Goal: Information Seeking & Learning: Learn about a topic

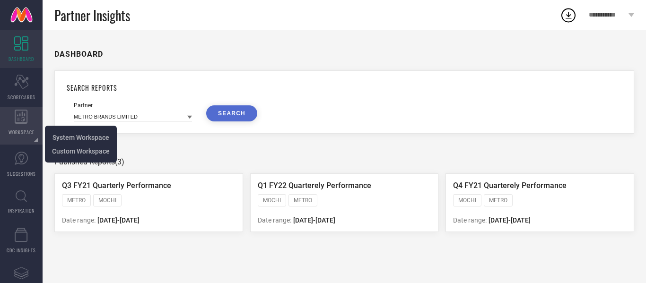
click at [15, 126] on div "WORKSPACE" at bounding box center [21, 126] width 43 height 38
click at [80, 140] on span "System Workspace" at bounding box center [81, 138] width 57 height 8
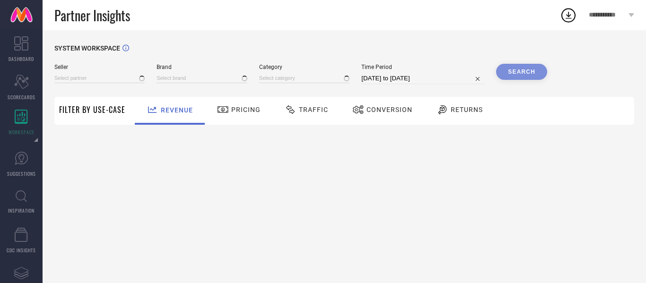
type input "All"
type input "1 STOP FASHION"
type input "All"
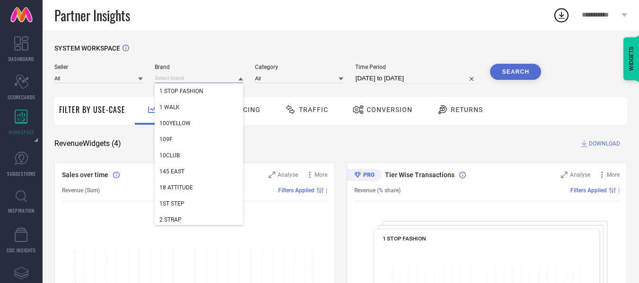
click at [193, 81] on input at bounding box center [199, 78] width 88 height 10
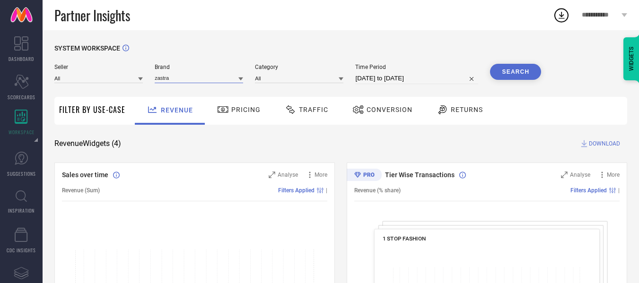
type input "zastraa"
click at [163, 78] on input "zastraa" at bounding box center [199, 78] width 88 height 10
click at [173, 93] on span "ZASTRAA" at bounding box center [171, 91] width 25 height 7
click at [290, 81] on input at bounding box center [299, 78] width 88 height 10
select select "7"
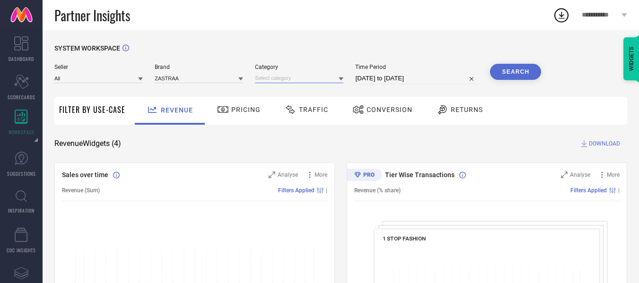
select select "2025"
select select "8"
select select "2025"
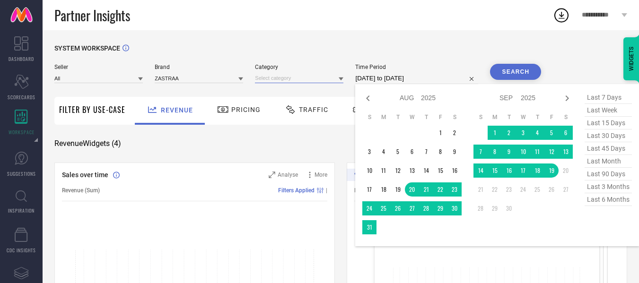
click at [369, 82] on input "[DATE] to [DATE]" at bounding box center [416, 78] width 123 height 11
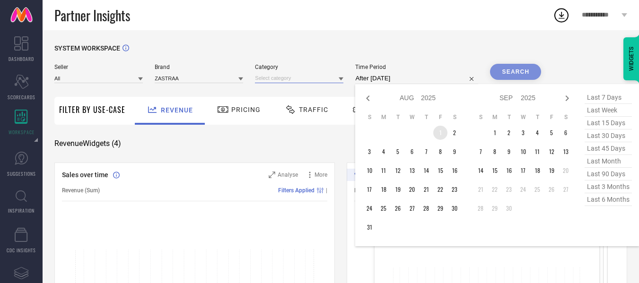
click at [436, 132] on td "1" at bounding box center [440, 133] width 14 height 14
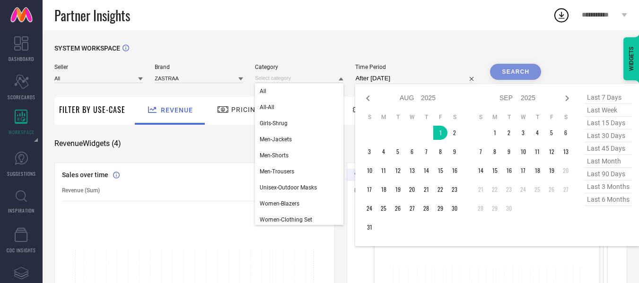
click at [559, 173] on td "20" at bounding box center [566, 171] width 14 height 14
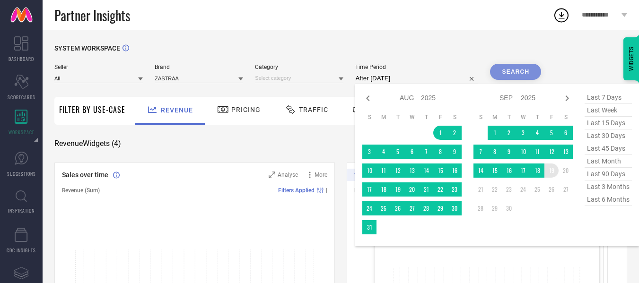
type input "[DATE] to [DATE]"
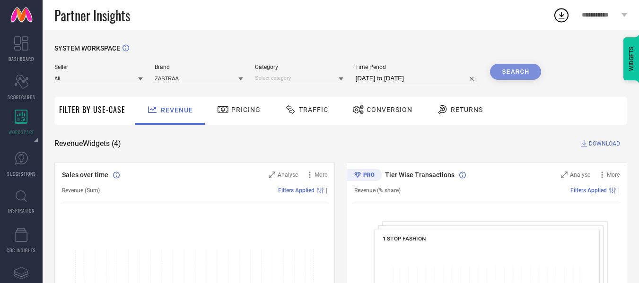
click at [518, 69] on div "Search" at bounding box center [515, 72] width 51 height 16
click at [225, 111] on icon at bounding box center [223, 109] width 12 height 11
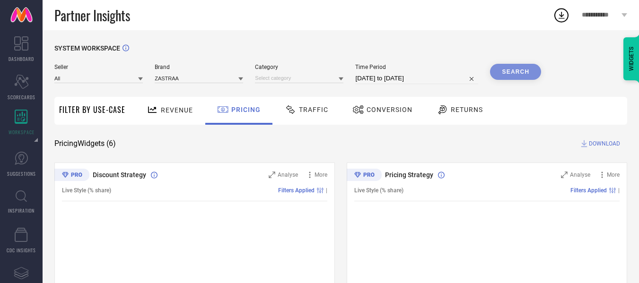
click at [181, 113] on span "Revenue" at bounding box center [177, 110] width 32 height 8
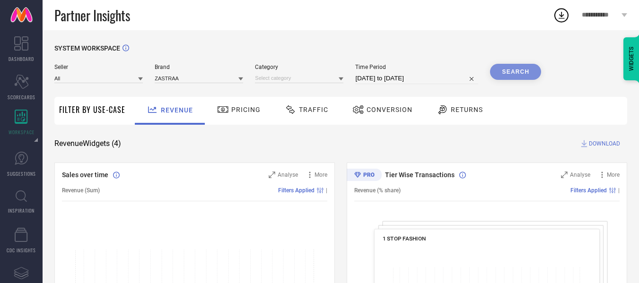
click at [308, 114] on div "Traffic" at bounding box center [306, 110] width 48 height 16
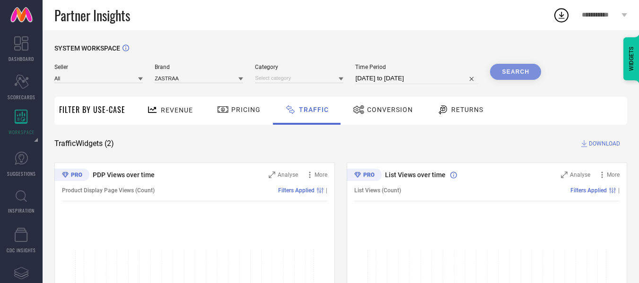
click at [405, 110] on span "Conversion" at bounding box center [390, 110] width 46 height 8
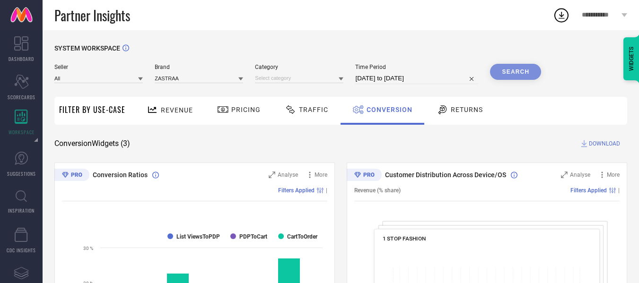
click at [315, 109] on span "Traffic" at bounding box center [313, 110] width 29 height 8
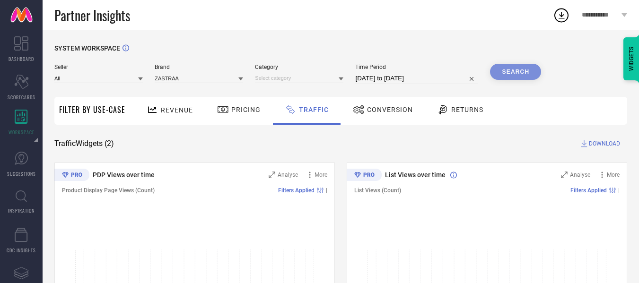
click at [152, 106] on icon at bounding box center [153, 110] width 12 height 12
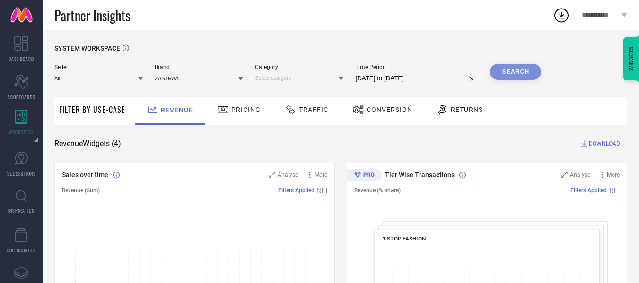
click at [252, 113] on span "Pricing" at bounding box center [245, 110] width 29 height 8
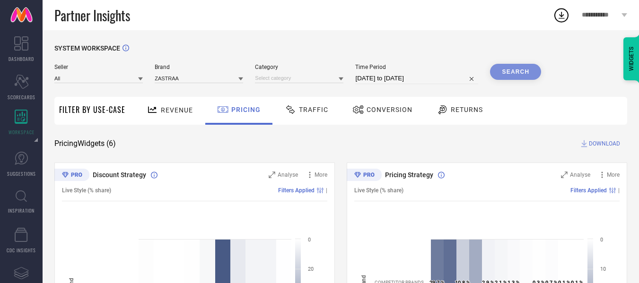
click at [394, 113] on span "Conversion" at bounding box center [390, 110] width 46 height 8
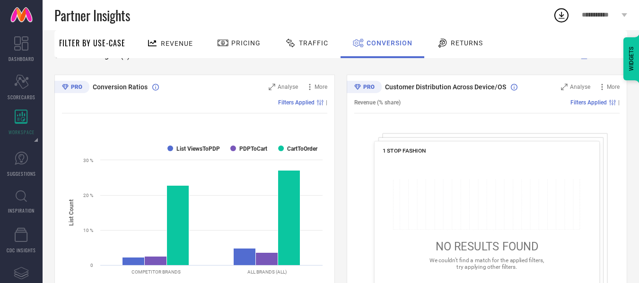
scroll to position [88, 0]
click at [279, 88] on span "Analyse" at bounding box center [288, 87] width 20 height 7
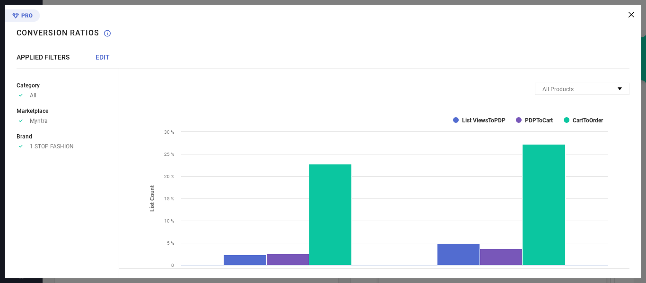
click at [631, 18] on div "All Products Mapped Products Created with Highcharts 9.3.3 Consumer Funnel List…" at bounding box center [380, 142] width 522 height 274
click at [629, 14] on icon at bounding box center [632, 15] width 6 height 6
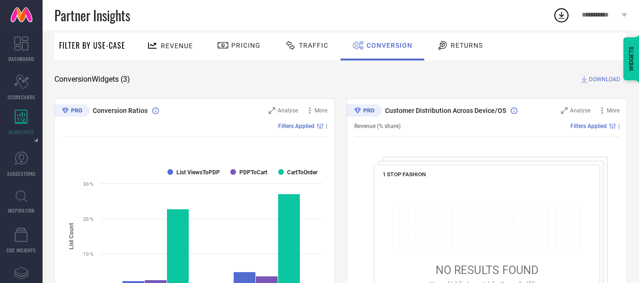
scroll to position [63, 0]
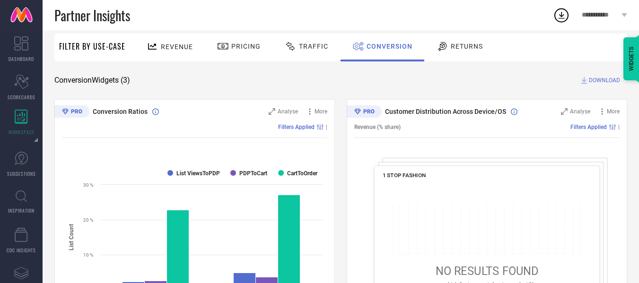
click at [595, 81] on span "DOWNLOAD" at bounding box center [604, 80] width 31 height 9
click at [561, 12] on icon at bounding box center [561, 15] width 17 height 17
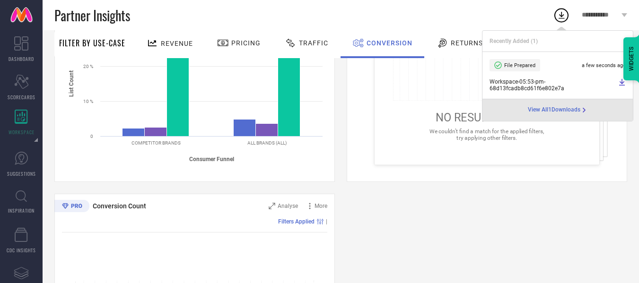
scroll to position [0, 0]
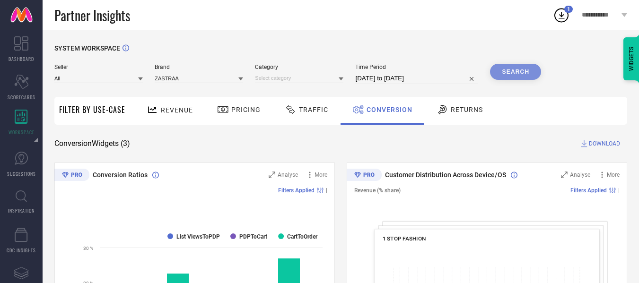
click at [235, 113] on span "Pricing" at bounding box center [245, 110] width 29 height 8
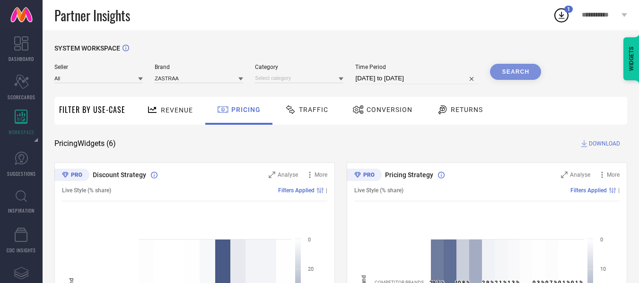
click at [299, 110] on span "Traffic" at bounding box center [313, 110] width 29 height 8
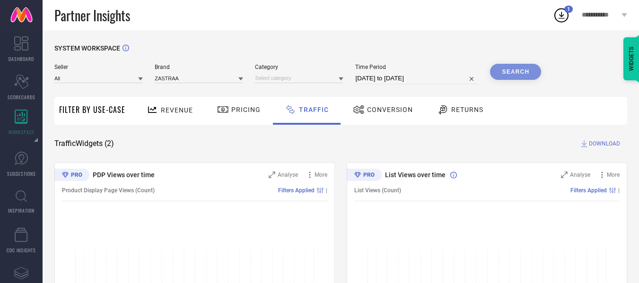
click at [385, 107] on span "Conversion" at bounding box center [390, 110] width 46 height 8
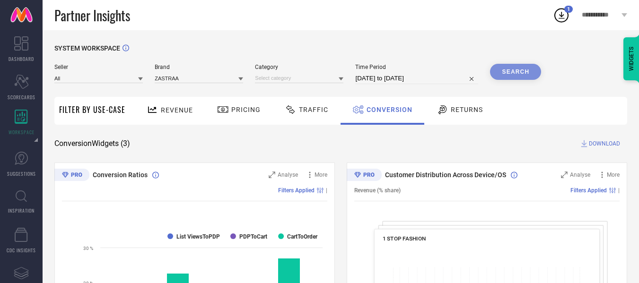
click at [605, 146] on span "DOWNLOAD" at bounding box center [604, 143] width 31 height 9
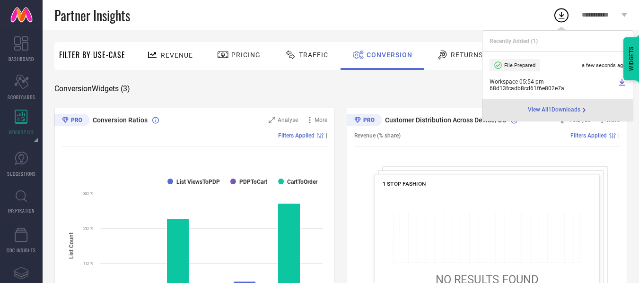
scroll to position [52, 0]
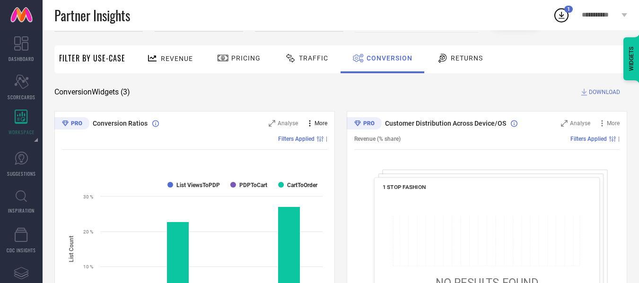
click at [308, 126] on icon at bounding box center [309, 123] width 9 height 9
click at [328, 177] on div "Conversion Ratios Analyse More Add to emailer Filters Applied | Created with Hi…" at bounding box center [194, 229] width 281 height 237
click at [323, 143] on div "Filters Applied |" at bounding box center [194, 139] width 265 height 22
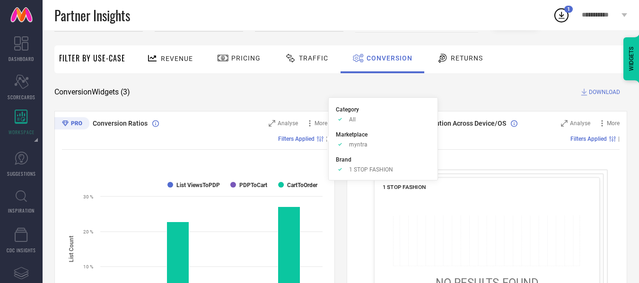
click at [320, 140] on circle at bounding box center [319, 140] width 1 height 1
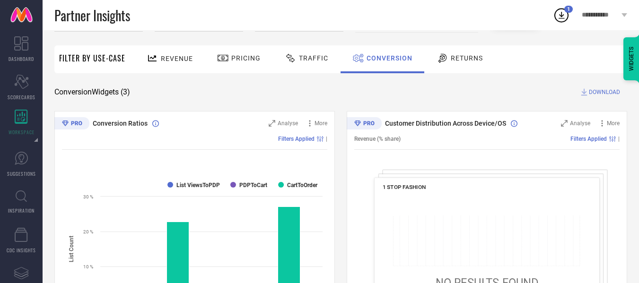
click at [320, 140] on circle at bounding box center [319, 140] width 1 height 1
click at [326, 140] on div "Filters Applied" at bounding box center [302, 139] width 48 height 7
click at [323, 141] on icon at bounding box center [320, 139] width 7 height 6
click at [455, 59] on span "Returns" at bounding box center [467, 58] width 32 height 8
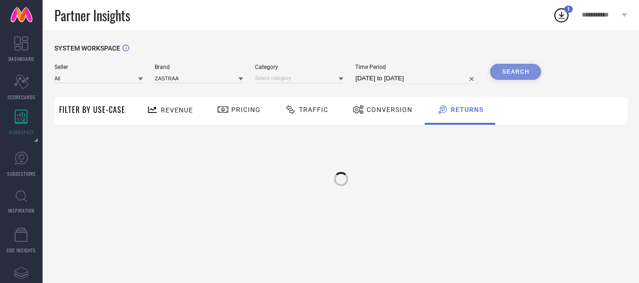
scroll to position [0, 0]
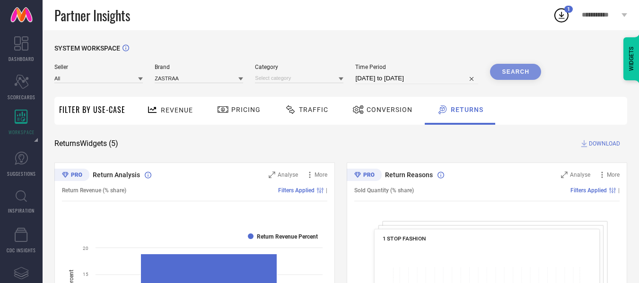
click at [376, 111] on span "Conversion" at bounding box center [390, 110] width 46 height 8
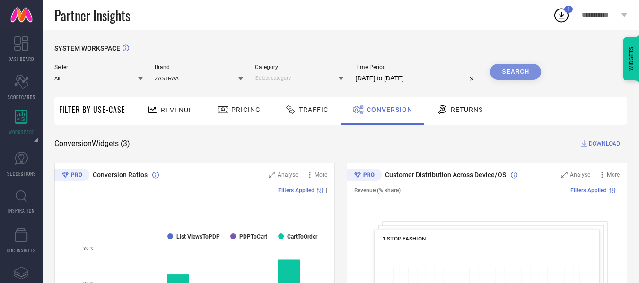
click at [301, 110] on span "Traffic" at bounding box center [313, 110] width 29 height 8
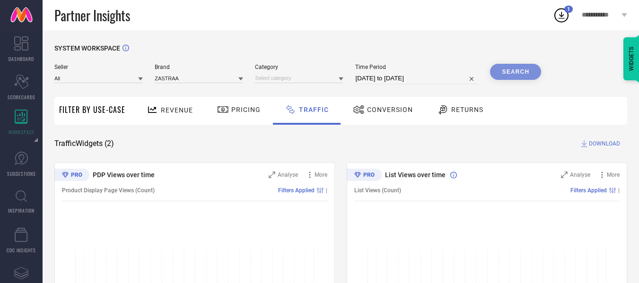
click at [233, 112] on span "Pricing" at bounding box center [245, 110] width 29 height 8
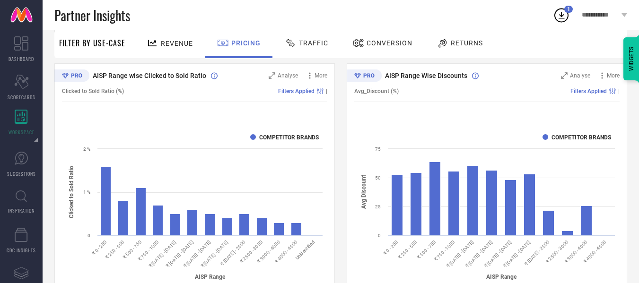
scroll to position [348, 0]
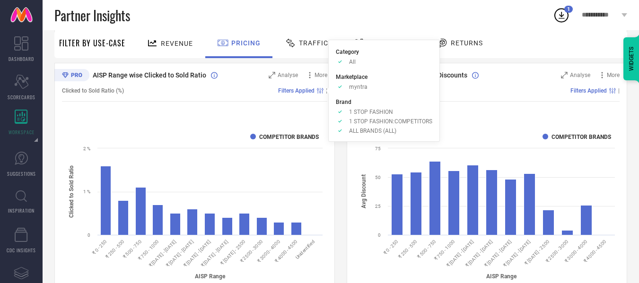
click at [320, 91] on icon at bounding box center [320, 91] width 7 height 6
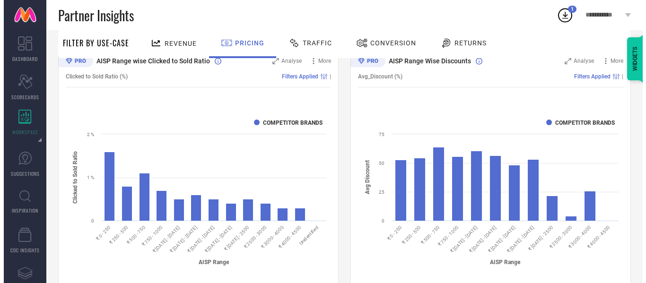
scroll to position [362, 0]
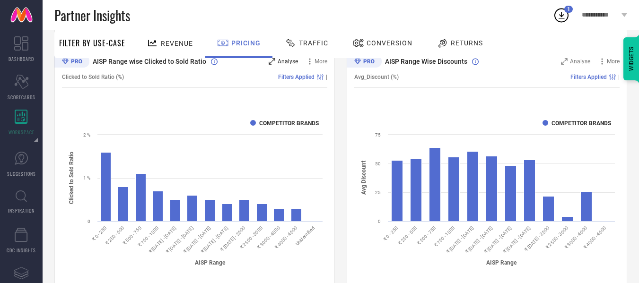
click at [296, 62] on span "Analyse" at bounding box center [288, 61] width 20 height 7
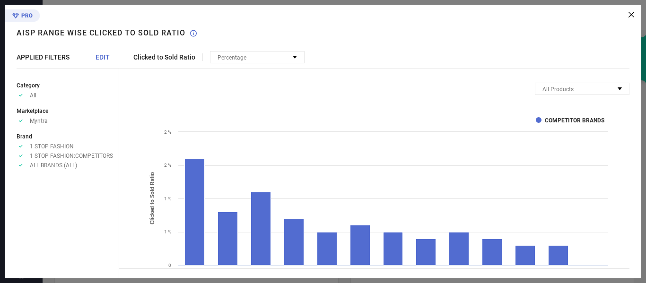
click at [622, 20] on div "Clicked to Sold Ratio Percentage No options available All Products Mapped Produ…" at bounding box center [380, 142] width 522 height 274
click at [634, 17] on div "Clicked to Sold Ratio Percentage No options available All Products Mapped Produ…" at bounding box center [380, 142] width 522 height 274
click at [629, 17] on icon at bounding box center [632, 15] width 6 height 6
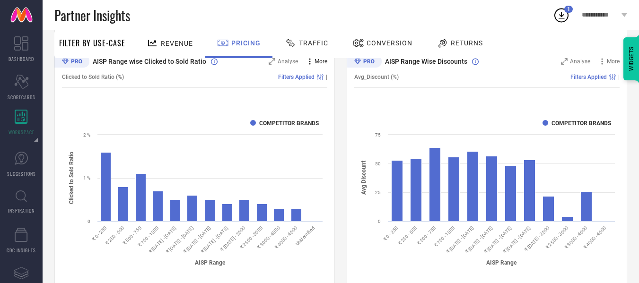
click at [309, 61] on icon at bounding box center [309, 61] width 9 height 9
click at [289, 62] on span "Analyse" at bounding box center [288, 61] width 20 height 7
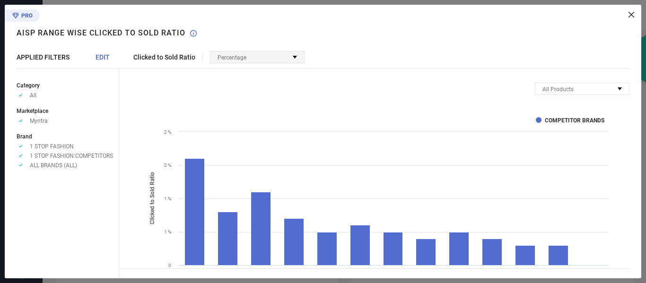
click at [298, 59] on div "Percentage" at bounding box center [258, 57] width 94 height 11
click at [326, 59] on div "Clicked to Sold Ratio Percentage No options available" at bounding box center [380, 57] width 522 height 12
click at [104, 57] on span "EDIT" at bounding box center [103, 57] width 14 height 8
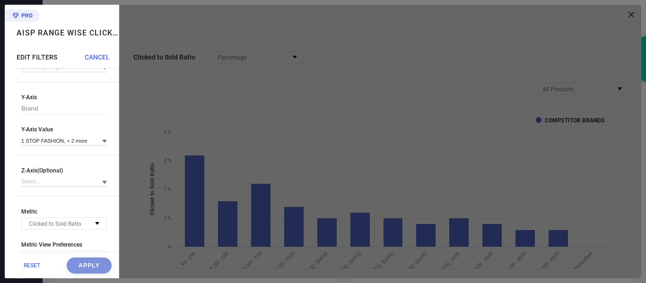
scroll to position [75, 0]
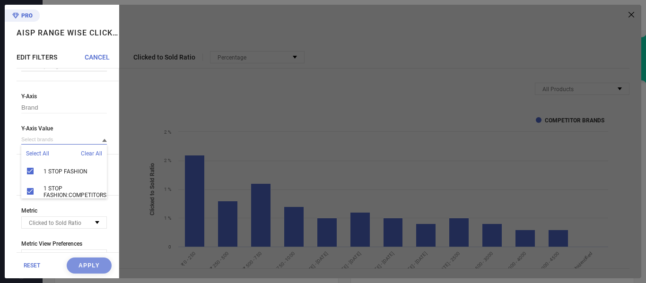
click at [92, 142] on input at bounding box center [64, 140] width 86 height 10
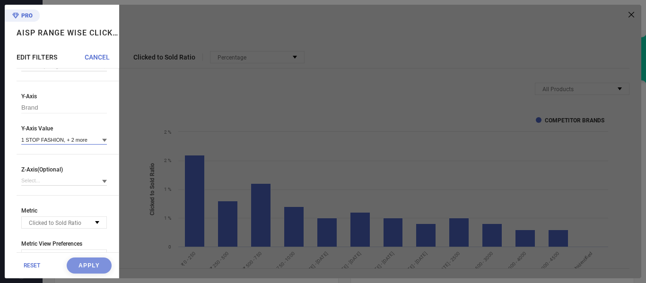
click at [94, 143] on input at bounding box center [64, 140] width 86 height 10
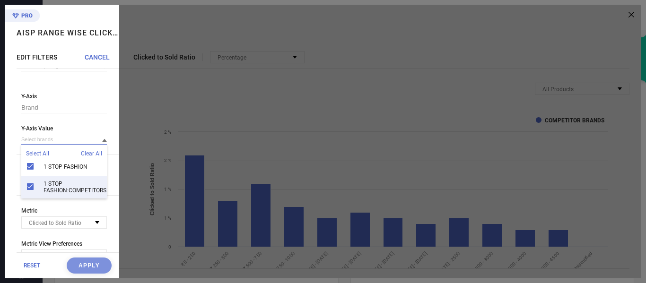
scroll to position [0, 0]
click at [340, 6] on div at bounding box center [380, 142] width 522 height 274
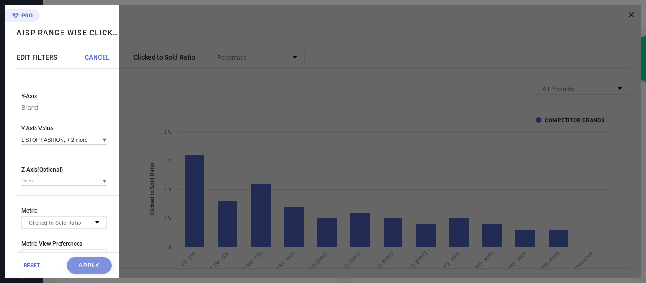
click at [102, 138] on div at bounding box center [104, 140] width 5 height 9
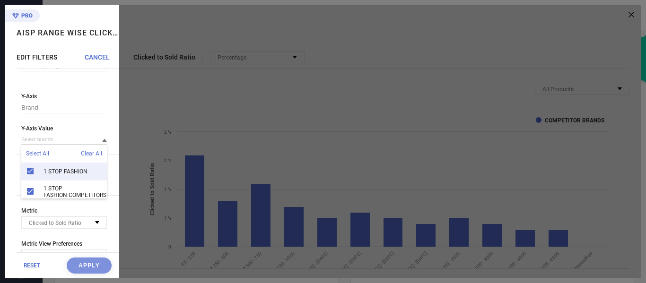
click at [85, 153] on span "Clear All" at bounding box center [91, 153] width 21 height 7
click at [26, 171] on div "1 STOP FASHION" at bounding box center [64, 172] width 86 height 18
click at [32, 170] on div "1 STOP FASHION" at bounding box center [64, 171] width 86 height 18
click at [81, 154] on span "Clear All" at bounding box center [91, 153] width 21 height 7
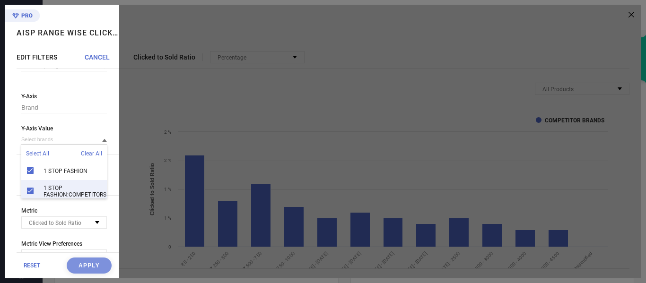
scroll to position [12, 0]
click at [33, 181] on div "1 STOP FASHION:COMPETITORS" at bounding box center [64, 187] width 86 height 23
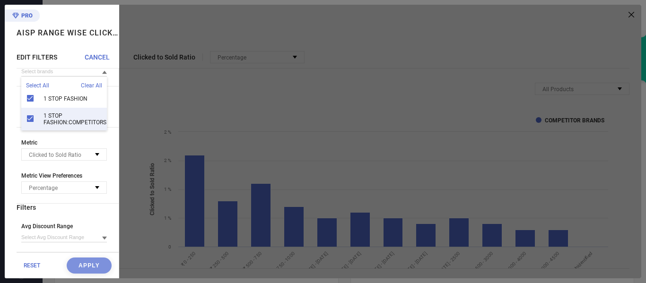
click at [64, 133] on div "Axes X-Axis AISP Range X-Axis Value Y-Axis Brand Y-Axis Value Select All Clear …" at bounding box center [68, 92] width 102 height 320
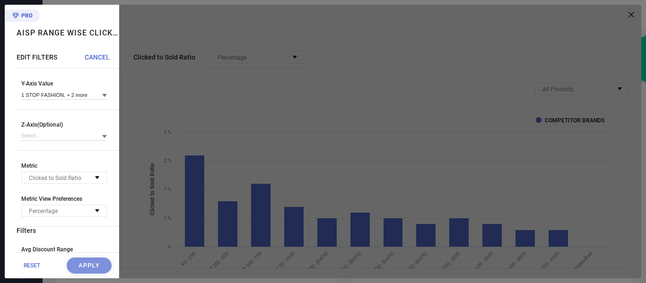
scroll to position [119, 0]
click at [102, 98] on icon at bounding box center [104, 96] width 5 height 5
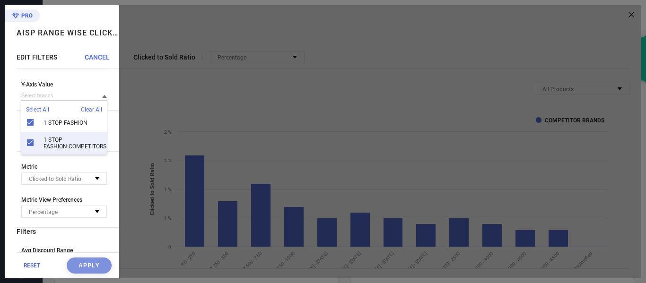
scroll to position [0, 0]
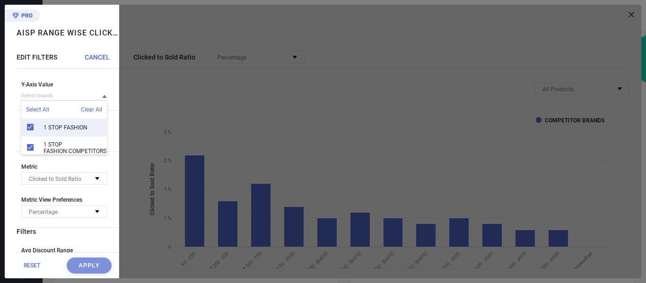
click at [104, 55] on span "CANCEL" at bounding box center [97, 57] width 25 height 8
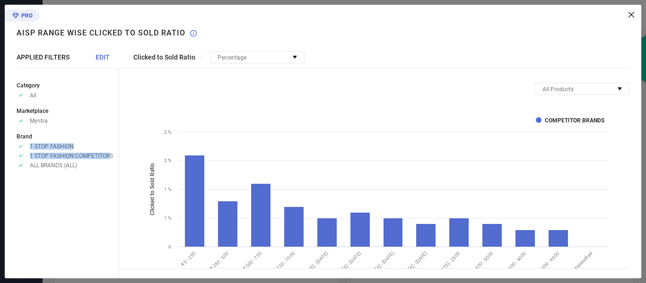
drag, startPoint x: 110, startPoint y: 150, endPoint x: 44, endPoint y: 136, distance: 67.8
click at [44, 136] on li "Brand Approve /Deselected 1 STOP FASHION Approve /Deselected 1 STOP FASHION:COM…" at bounding box center [68, 150] width 102 height 37
click at [267, 53] on div "Percentage" at bounding box center [258, 57] width 94 height 11
click at [629, 15] on icon at bounding box center [632, 15] width 6 height 6
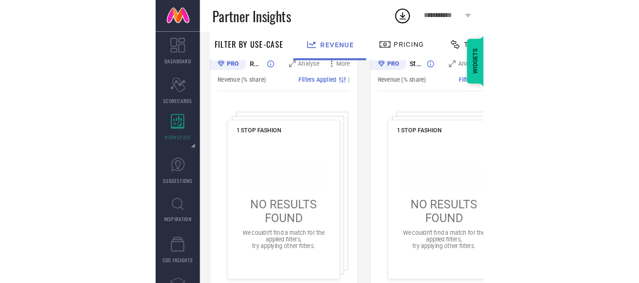
scroll to position [362, 0]
